Goal: Task Accomplishment & Management: Manage account settings

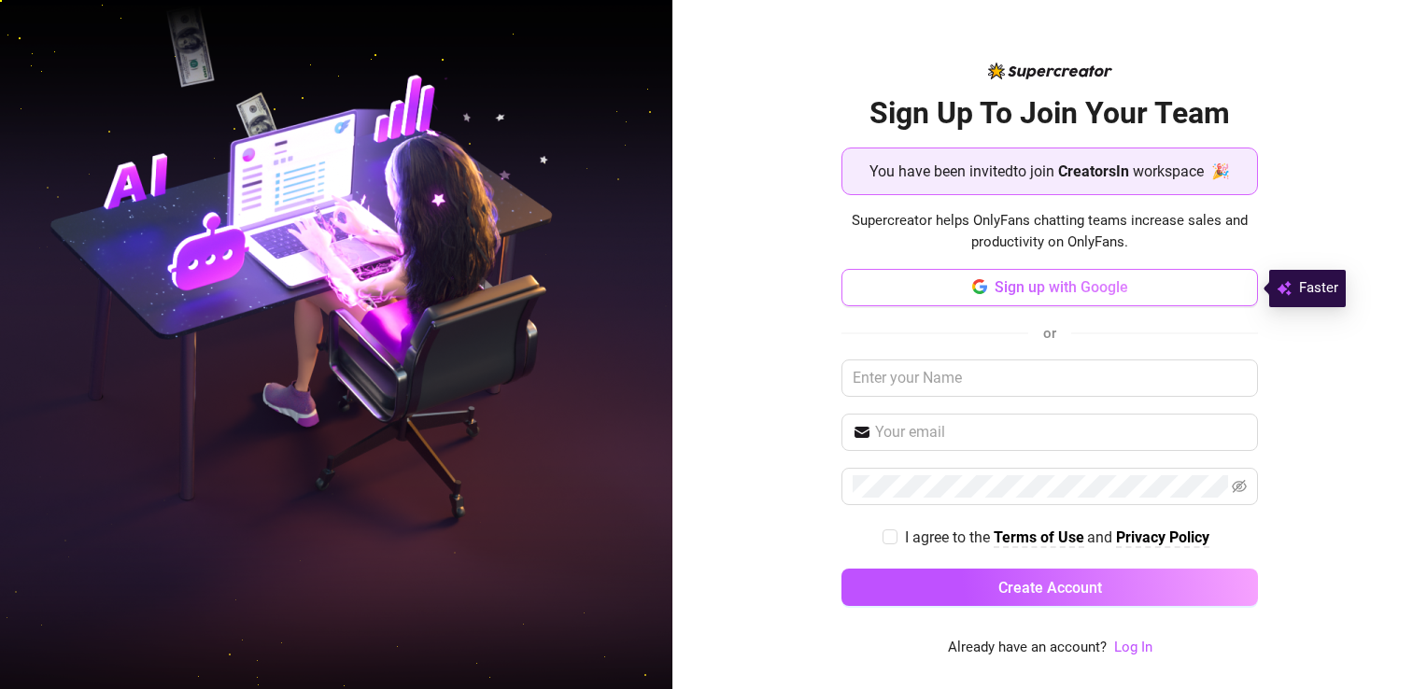
click at [1093, 291] on span "Sign up with Google" at bounding box center [1061, 287] width 134 height 18
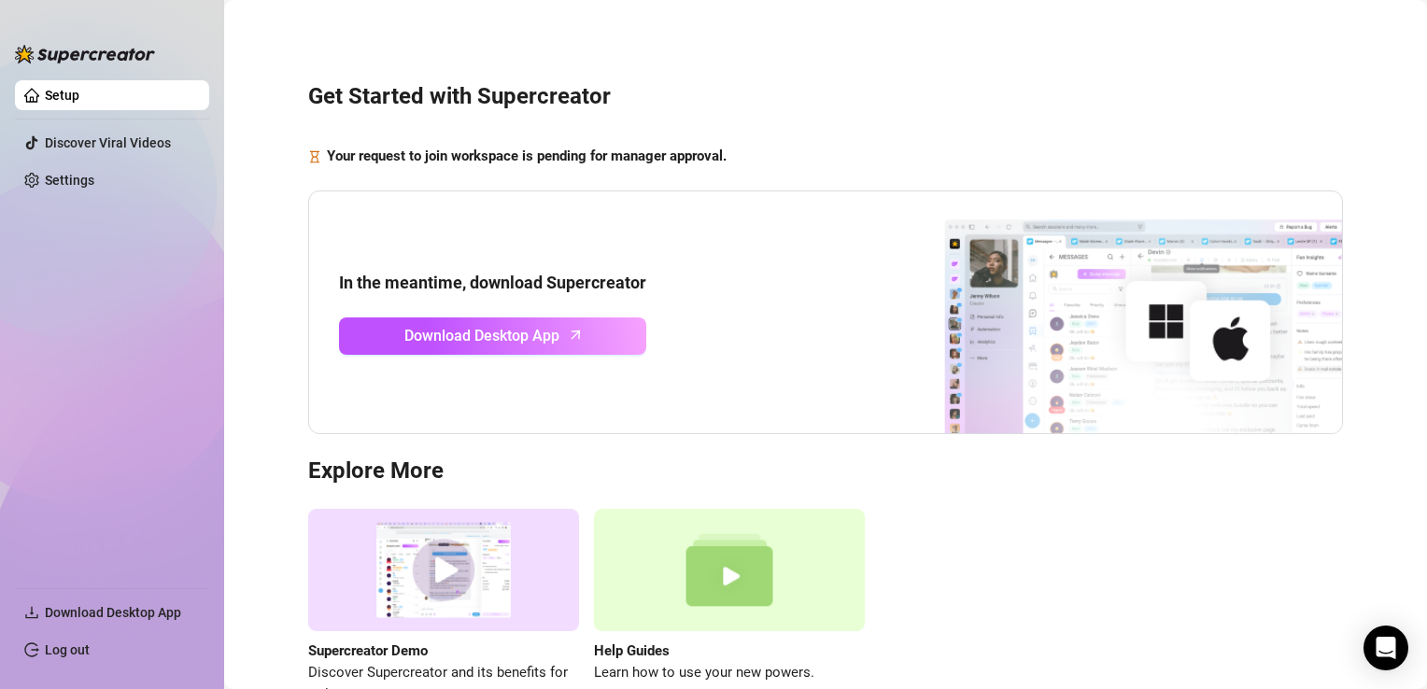
click at [826, 113] on div "Get Started with Supercreator Your request to join workspace is pending for man…" at bounding box center [825, 383] width 1165 height 740
click at [93, 176] on link "Settings" at bounding box center [69, 180] width 49 height 15
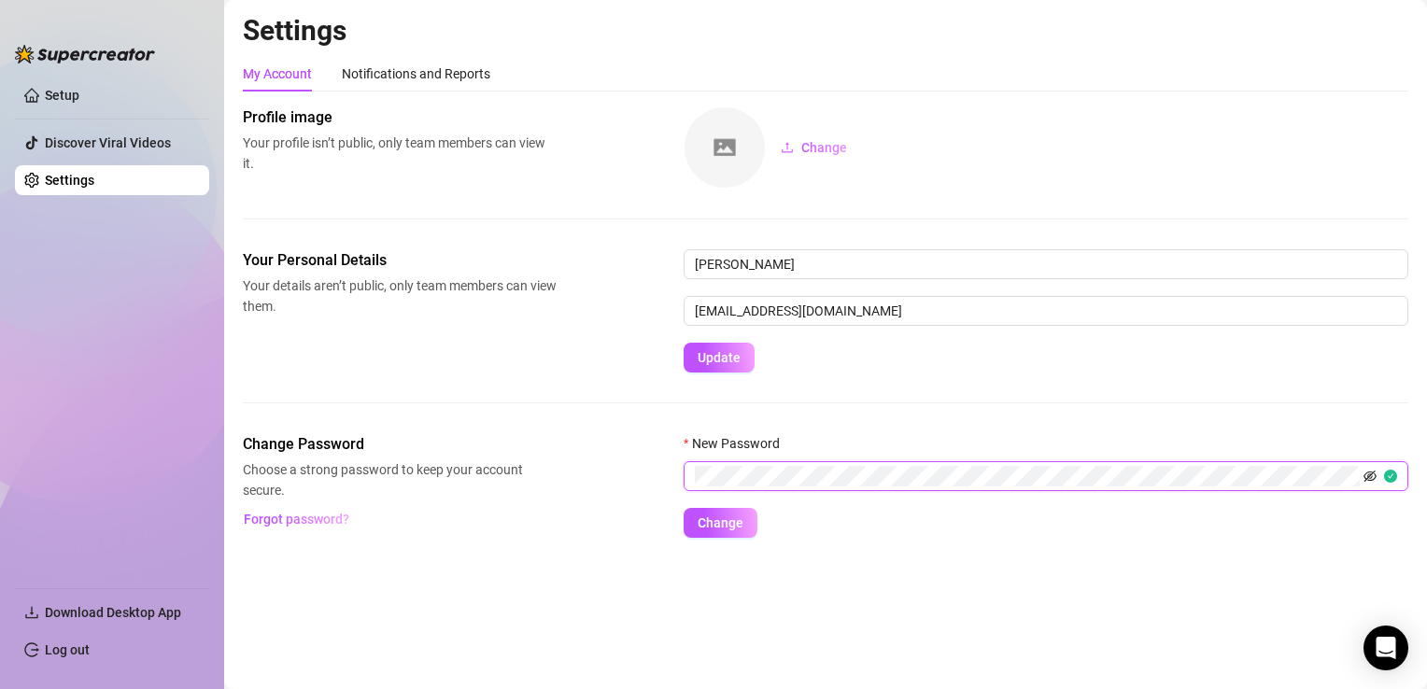
click at [1370, 477] on icon "eye-invisible" at bounding box center [1371, 477] width 4 height 4
click at [731, 518] on span "Change" at bounding box center [720, 522] width 46 height 15
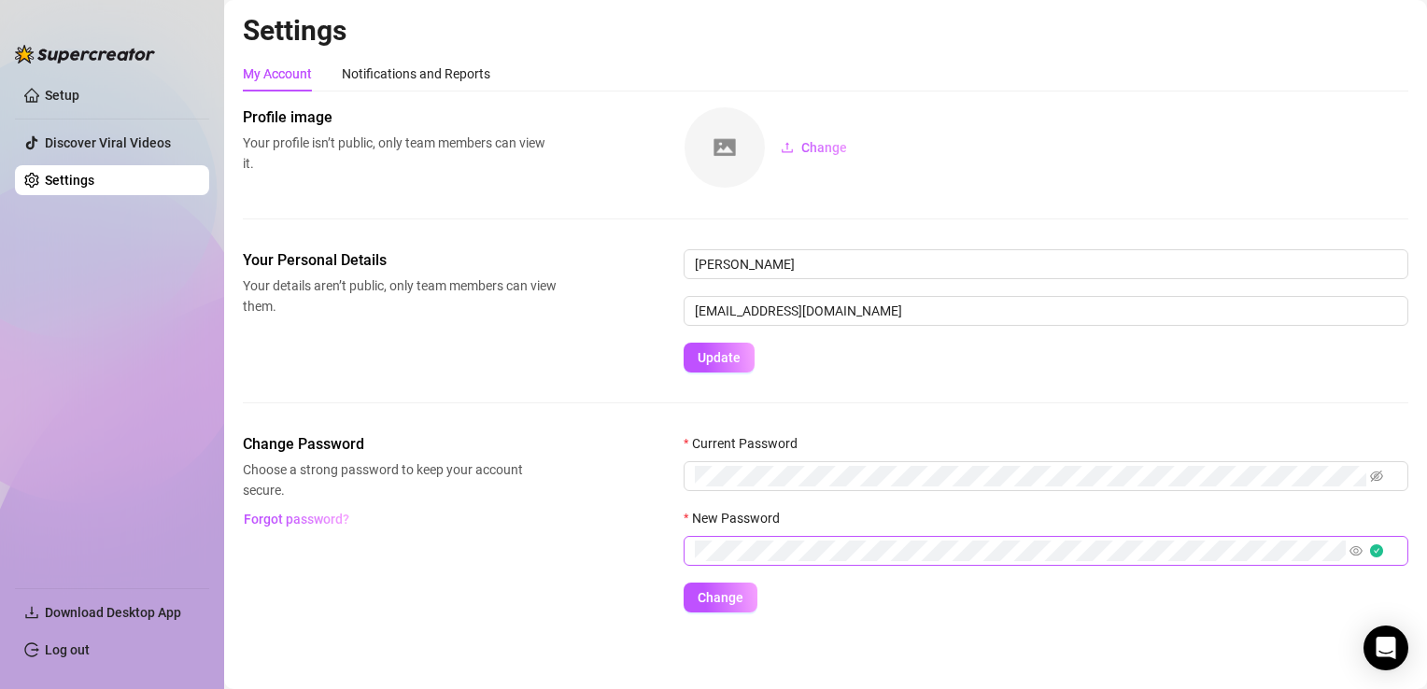
scroll to position [1, 0]
click at [51, 93] on link "Setup" at bounding box center [62, 95] width 35 height 15
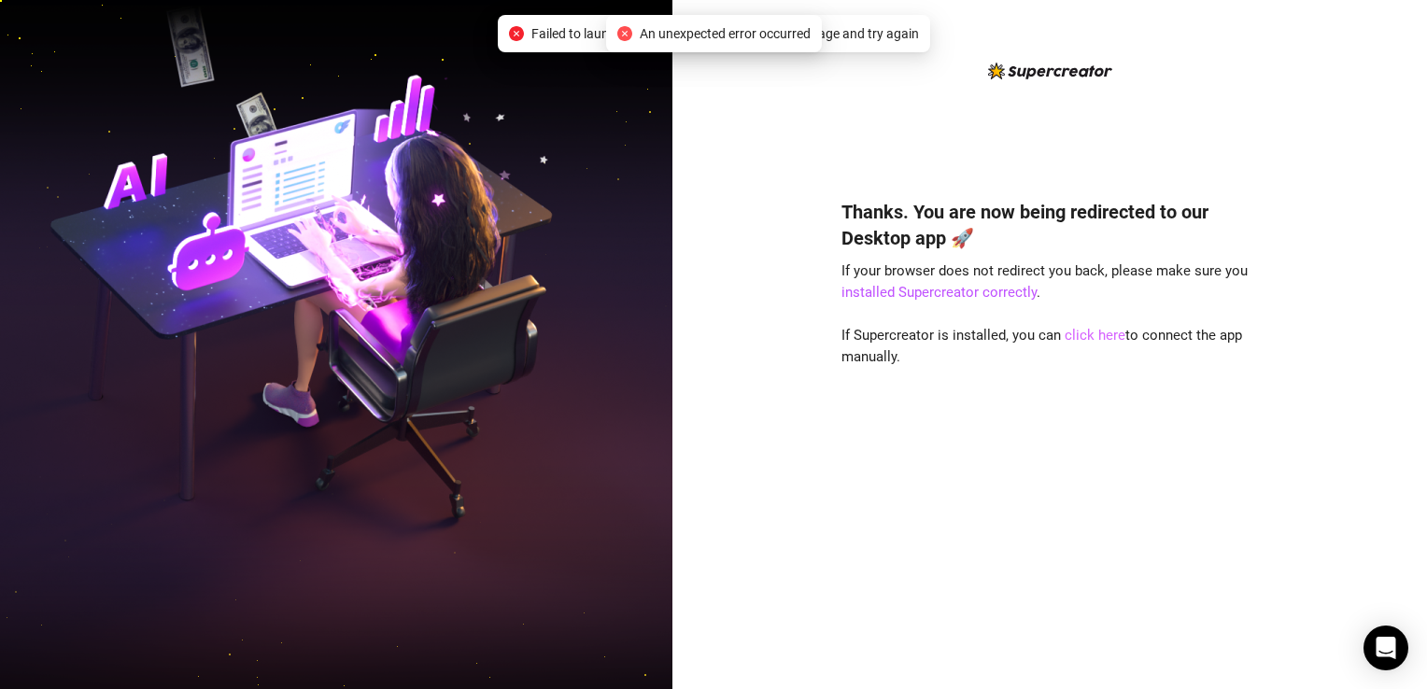
click at [1090, 329] on link "click here" at bounding box center [1094, 335] width 61 height 17
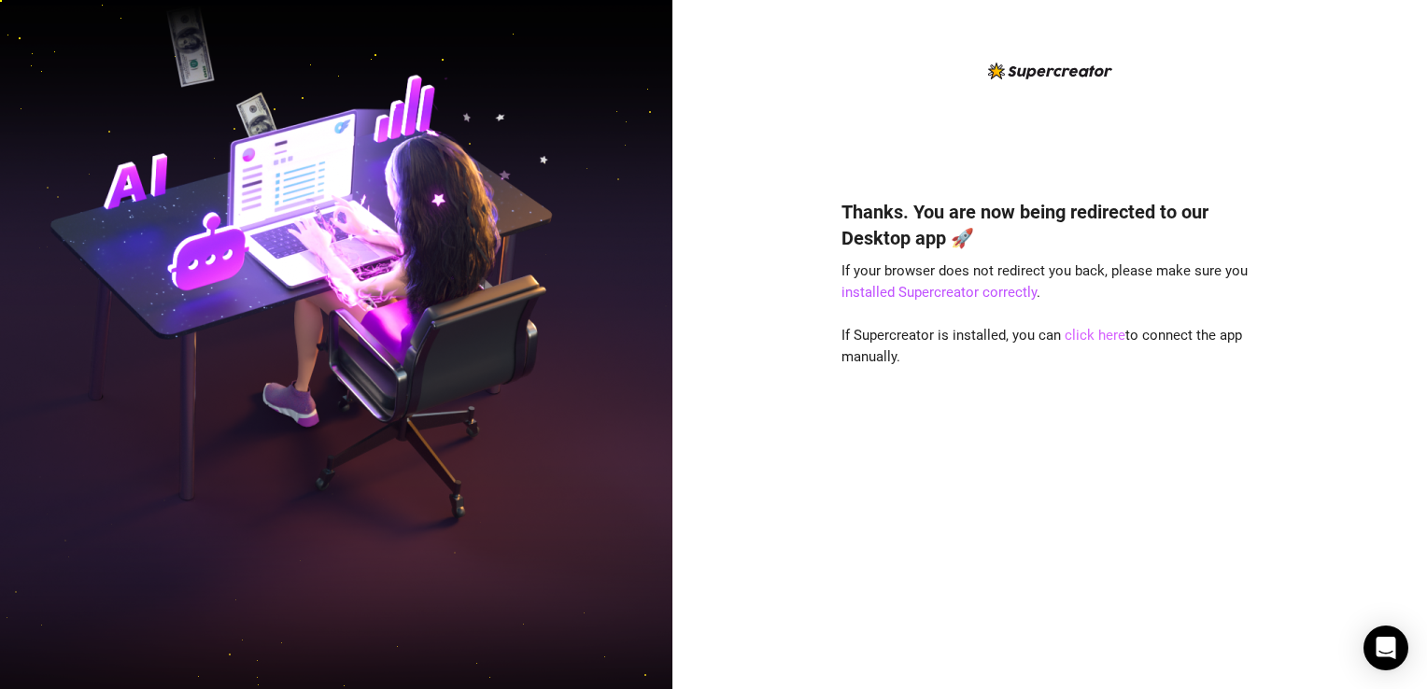
click at [1087, 337] on link "click here" at bounding box center [1094, 335] width 61 height 17
